Goal: Task Accomplishment & Management: Manage account settings

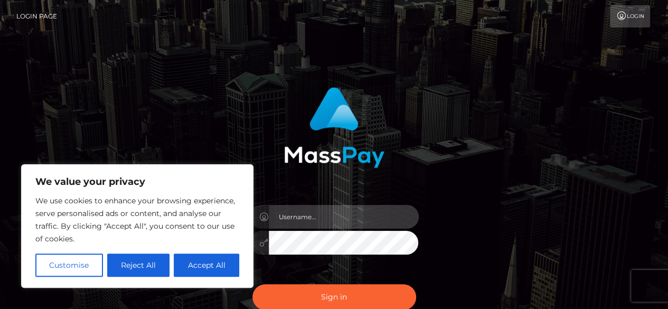
click at [320, 223] on input "text" at bounding box center [344, 217] width 150 height 24
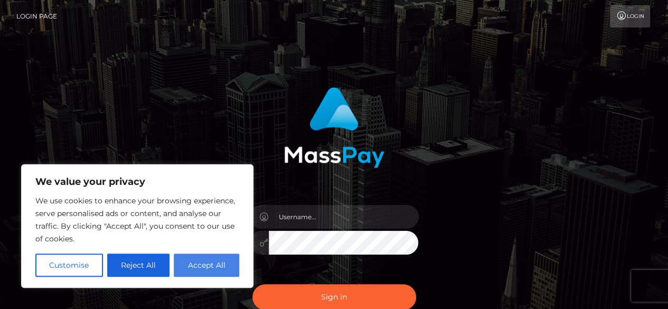
click at [226, 275] on button "Accept All" at bounding box center [207, 265] width 66 height 23
checkbox input "true"
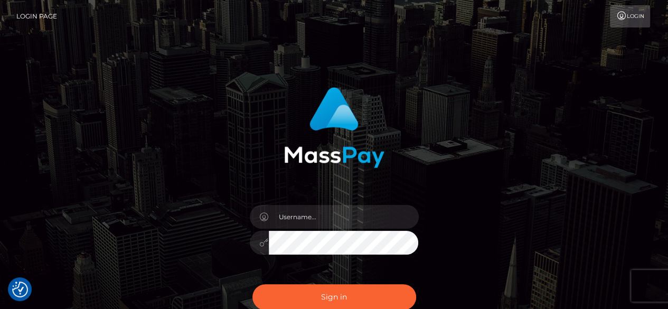
drag, startPoint x: 374, startPoint y: 202, endPoint x: 364, endPoint y: 213, distance: 15.0
click at [364, 213] on div at bounding box center [334, 237] width 185 height 81
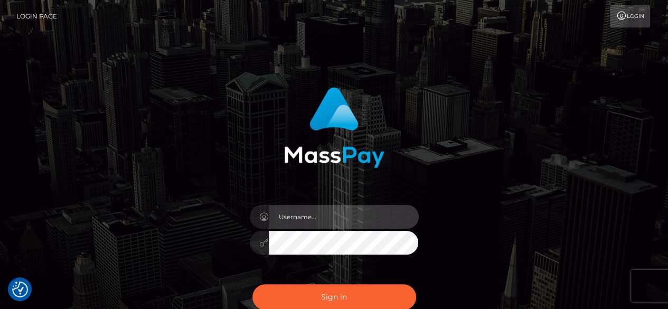
click at [364, 213] on input "text" at bounding box center [344, 217] width 150 height 24
type input "[EMAIL_ADDRESS][DOMAIN_NAME]"
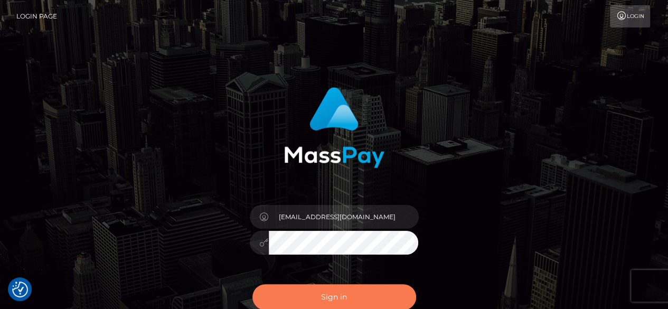
click at [344, 291] on button "Sign in" at bounding box center [335, 297] width 164 height 26
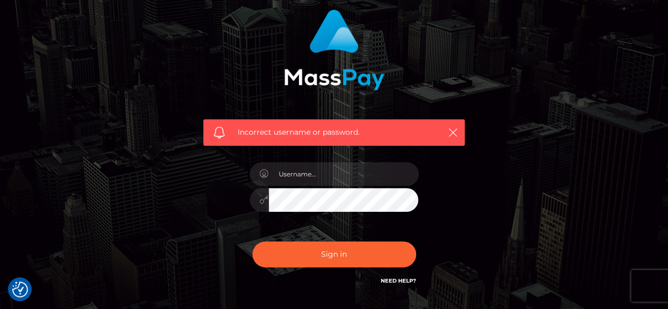
scroll to position [78, 0]
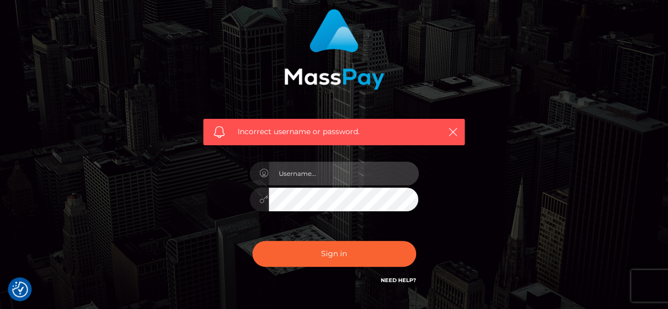
click at [352, 180] on input "text" at bounding box center [344, 174] width 150 height 24
type input "[EMAIL_ADDRESS][DOMAIN_NAME]"
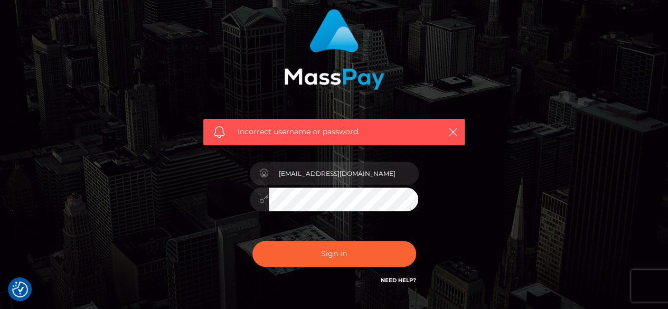
click at [498, 238] on div "Incorrect username or password. [EMAIL_ADDRESS][DOMAIN_NAME]" at bounding box center [334, 153] width 602 height 304
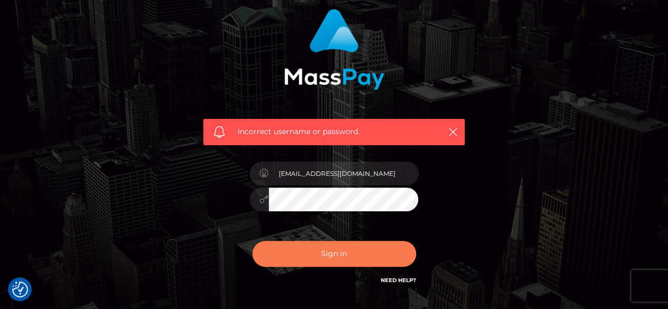
click at [377, 248] on button "Sign in" at bounding box center [335, 254] width 164 height 26
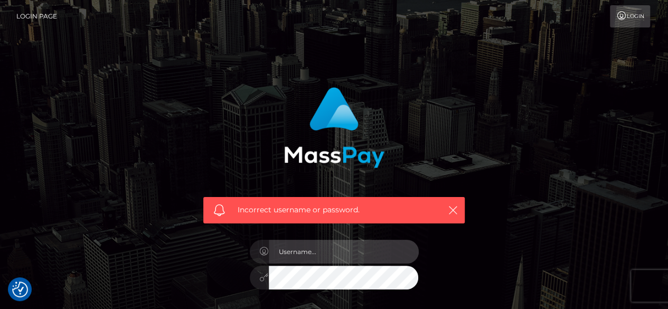
click at [334, 248] on input "text" at bounding box center [344, 252] width 150 height 24
type input "[EMAIL_ADDRESS][DOMAIN_NAME]"
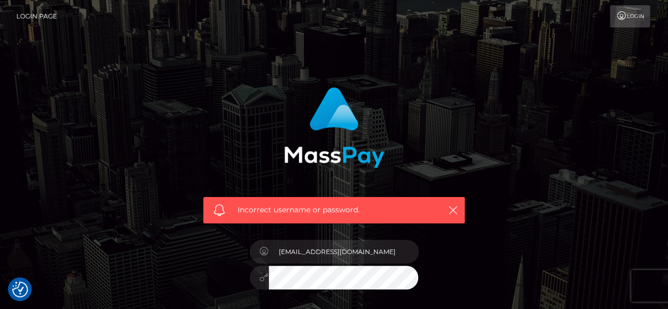
click at [553, 257] on div "Incorrect username or password. [EMAIL_ADDRESS][DOMAIN_NAME]" at bounding box center [334, 231] width 602 height 304
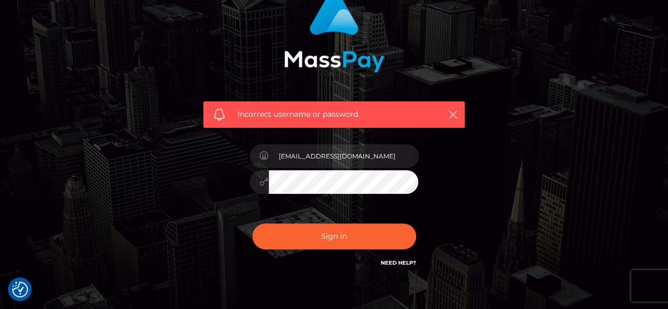
scroll to position [123, 0]
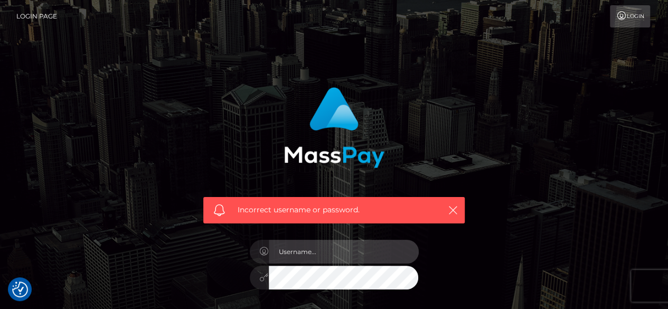
click at [345, 256] on input "text" at bounding box center [344, 252] width 150 height 24
